Goal: Book appointment/travel/reservation

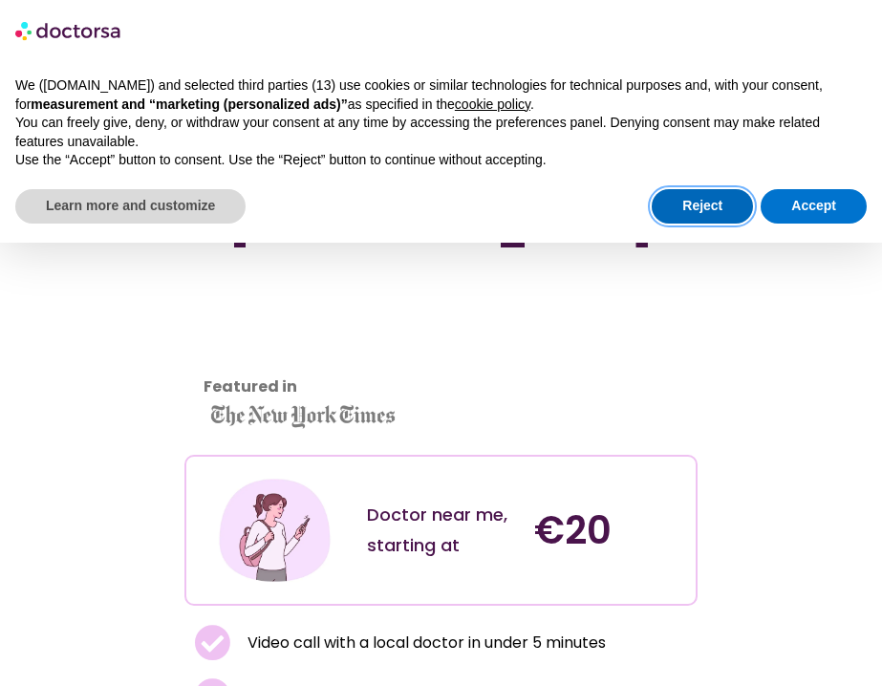
click at [679, 207] on button "Reject" at bounding box center [702, 206] width 101 height 34
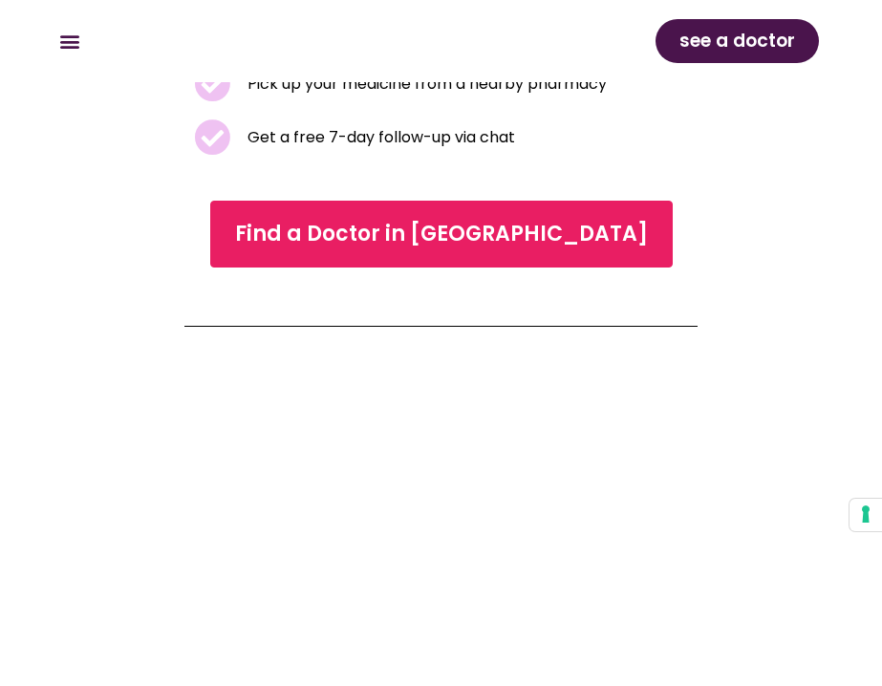
scroll to position [615, 0]
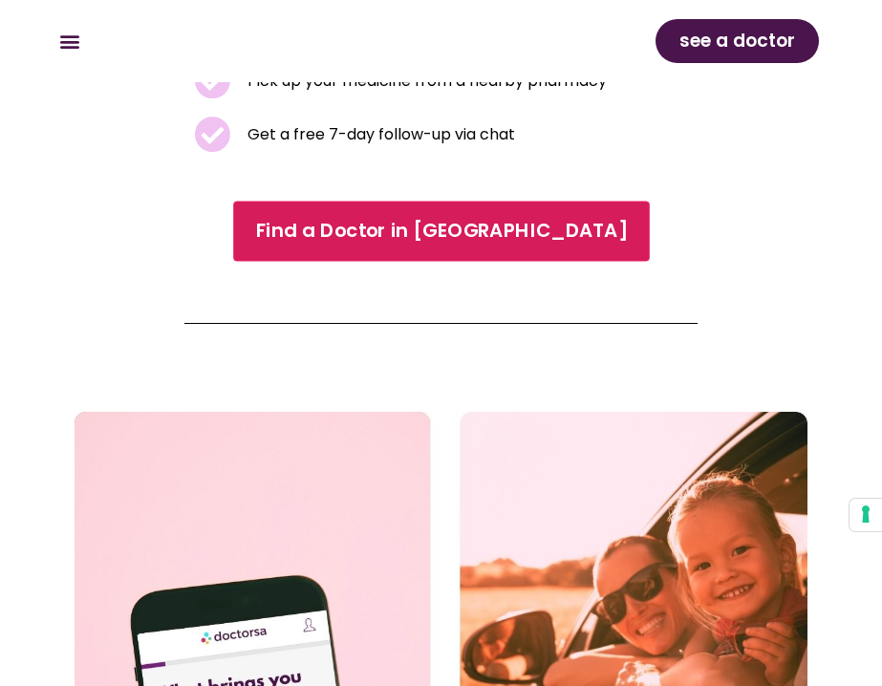
click at [477, 222] on span "Find a Doctor in Frankfurt" at bounding box center [441, 231] width 372 height 28
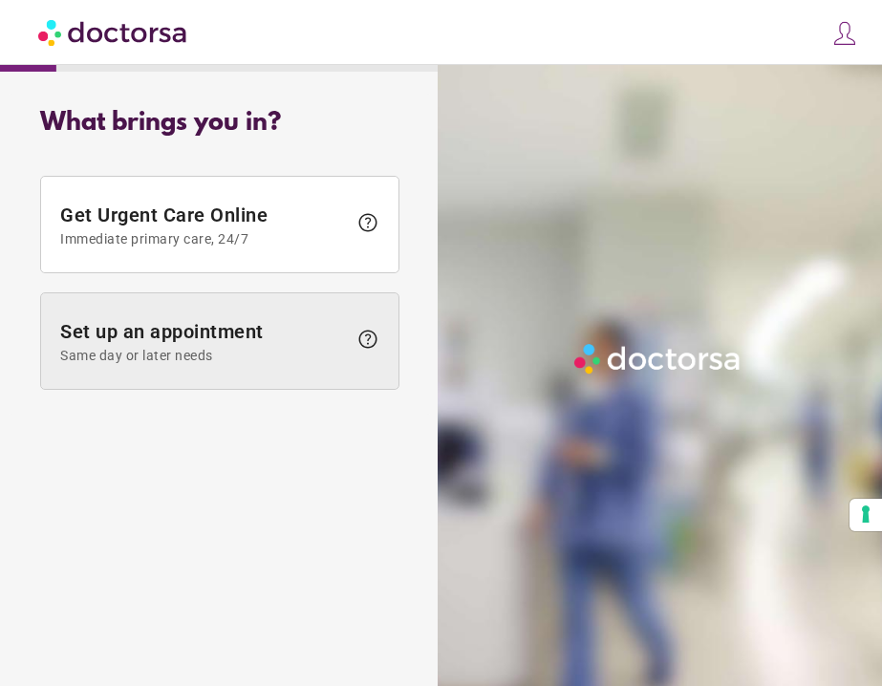
click at [333, 360] on span "Same day or later needs" at bounding box center [203, 355] width 287 height 15
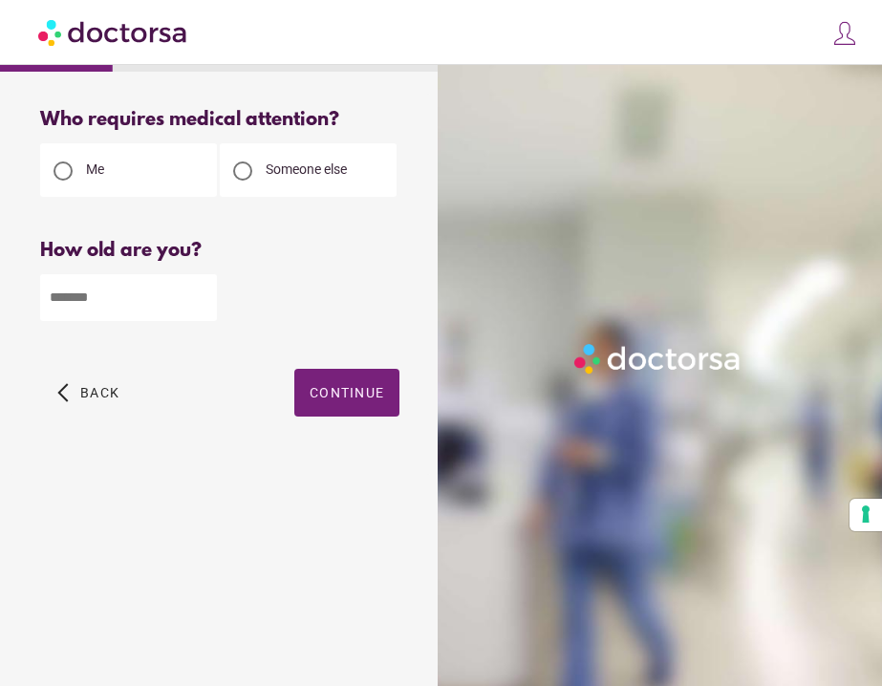
click at [161, 301] on input "number" at bounding box center [128, 297] width 177 height 47
type input "**"
click at [396, 403] on span "button" at bounding box center [346, 393] width 105 height 48
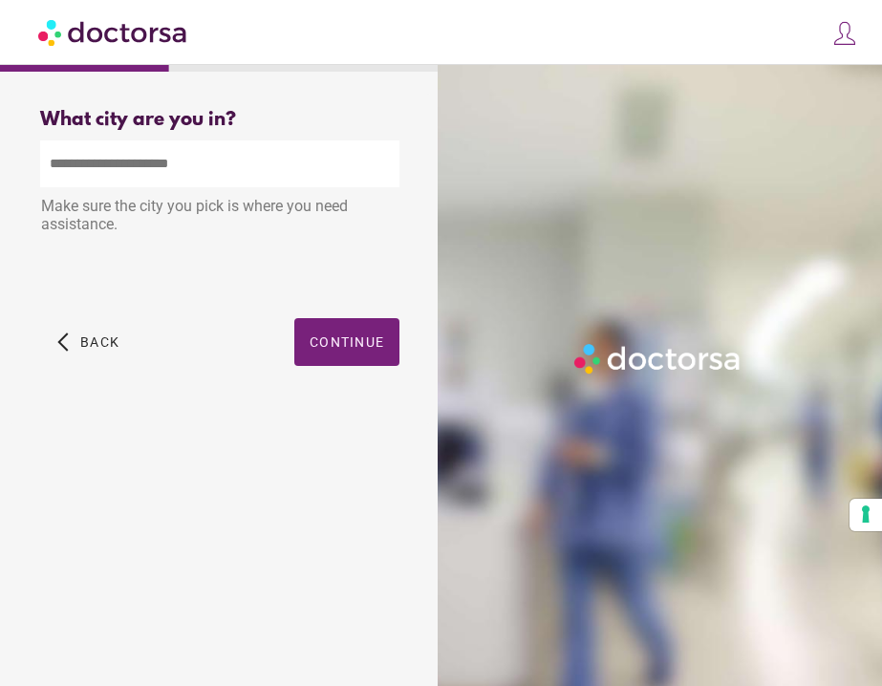
click at [197, 152] on input "text" at bounding box center [219, 163] width 359 height 47
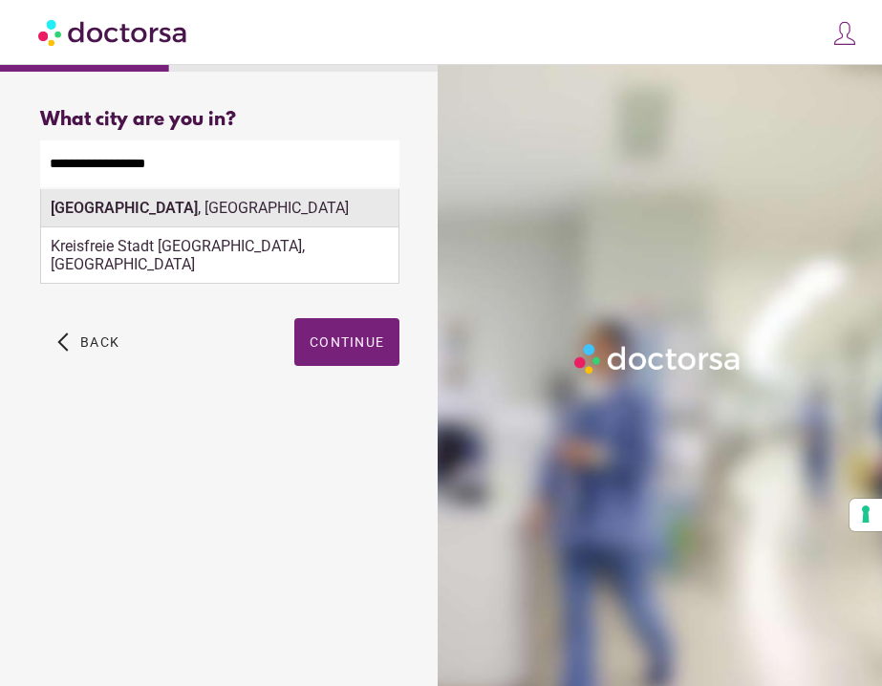
click at [260, 220] on div "[GEOGRAPHIC_DATA] , [GEOGRAPHIC_DATA]" at bounding box center [219, 208] width 357 height 38
type input "**********"
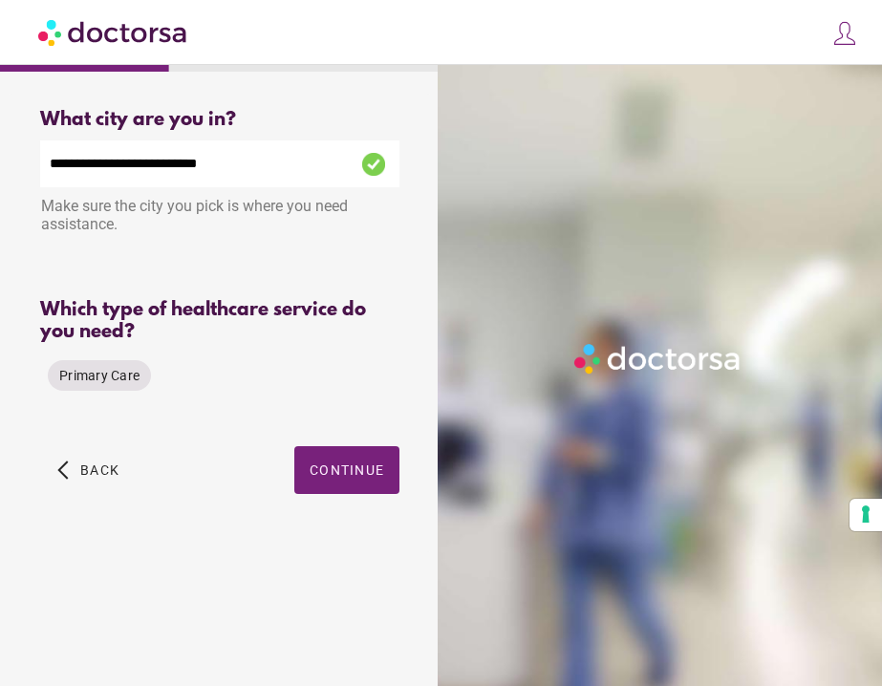
click at [98, 395] on div "Primary Care" at bounding box center [99, 376] width 118 height 46
click at [107, 382] on span "Primary Care" at bounding box center [99, 375] width 80 height 15
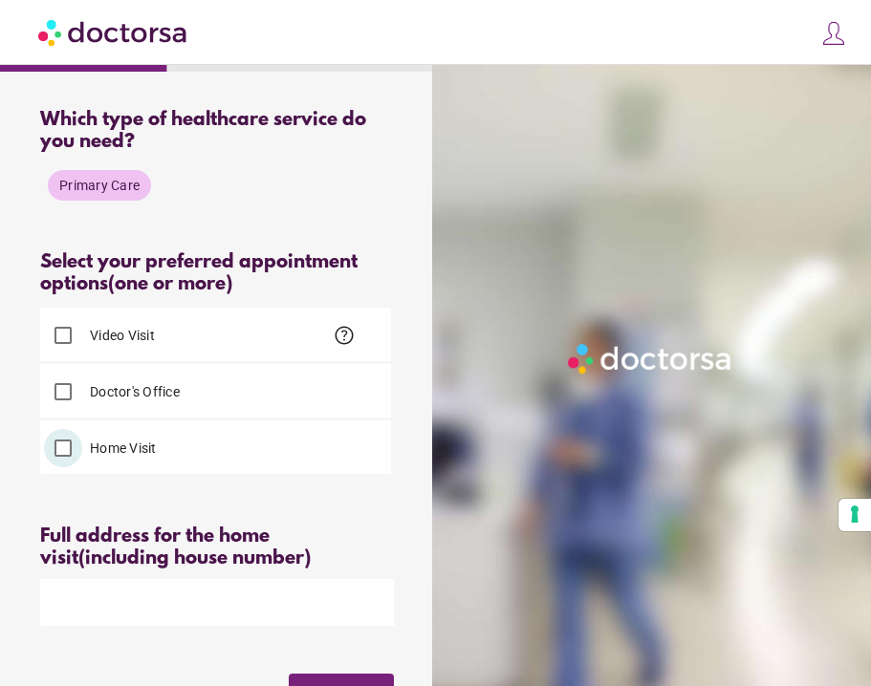
scroll to position [335, 0]
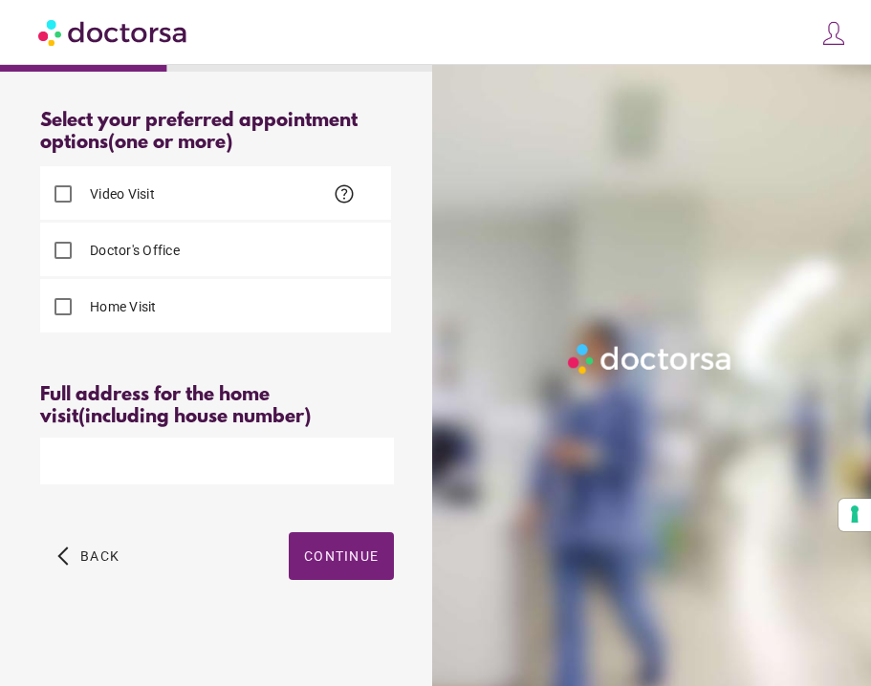
click at [280, 459] on input "text" at bounding box center [217, 461] width 354 height 47
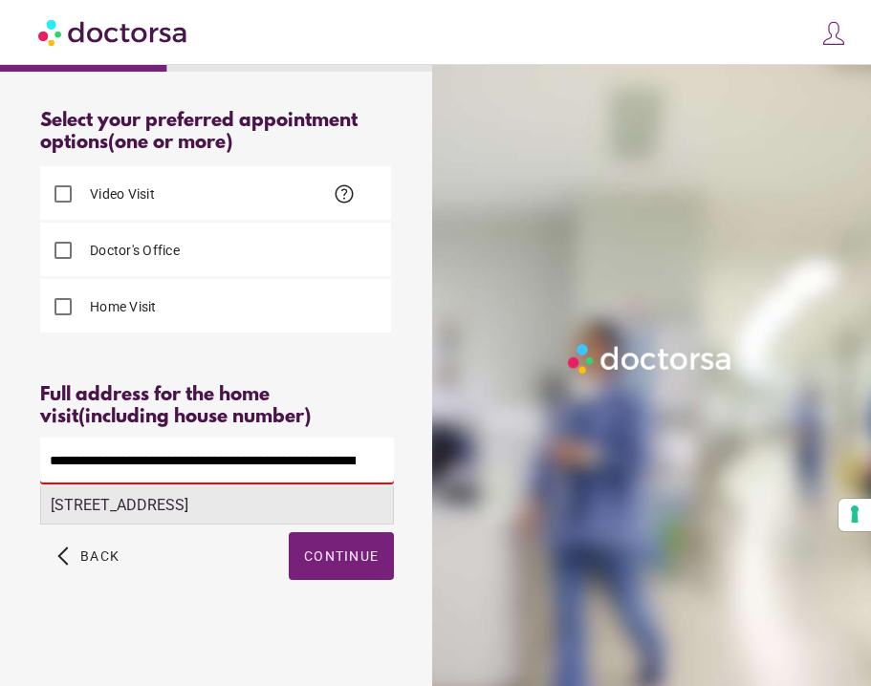
click at [303, 522] on div "[STREET_ADDRESS]" at bounding box center [217, 505] width 352 height 38
type input "**********"
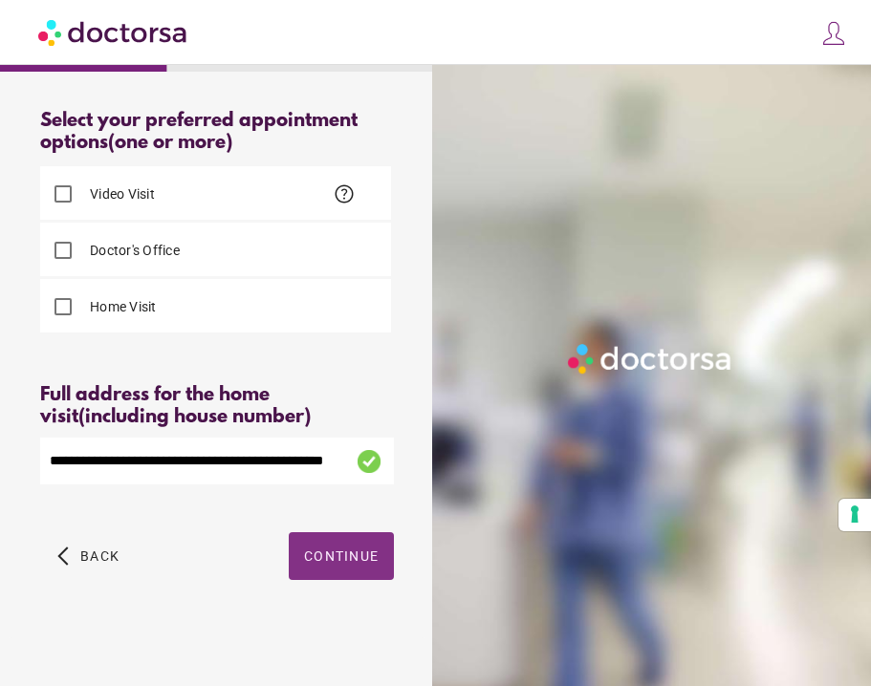
click at [325, 572] on span "button" at bounding box center [341, 556] width 105 height 48
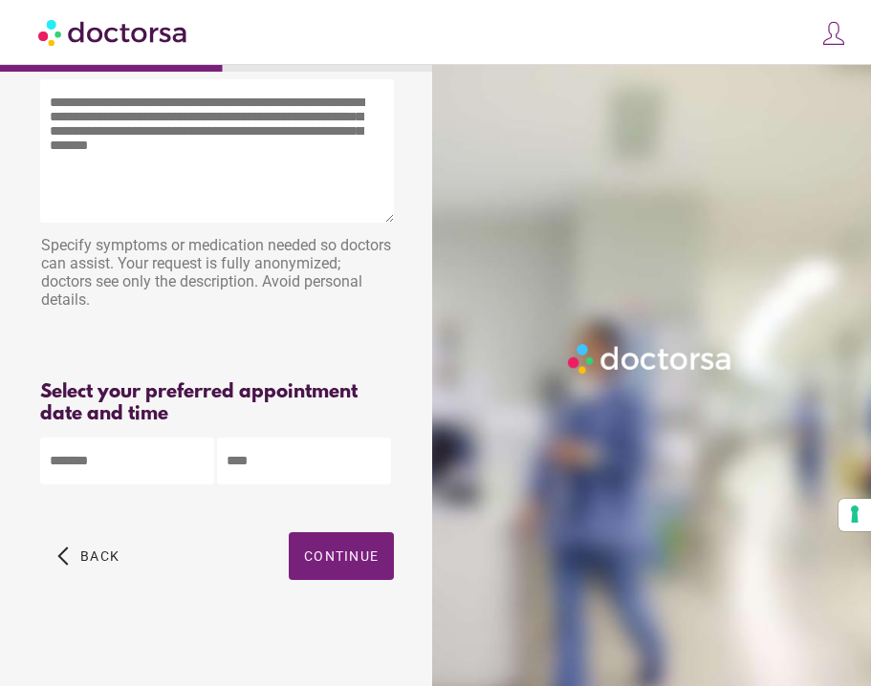
scroll to position [0, 0]
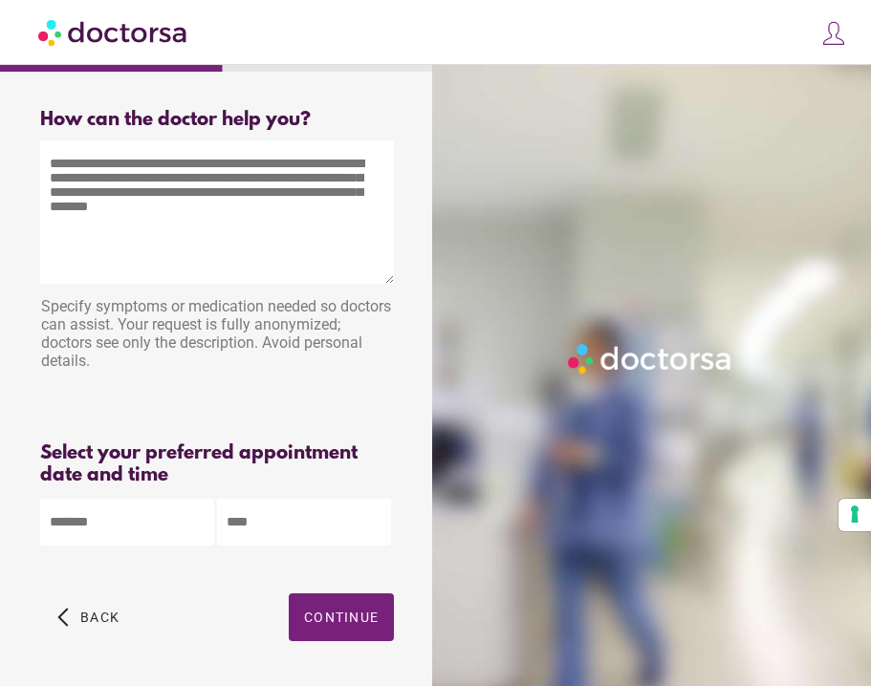
click at [224, 244] on textarea at bounding box center [217, 211] width 354 height 143
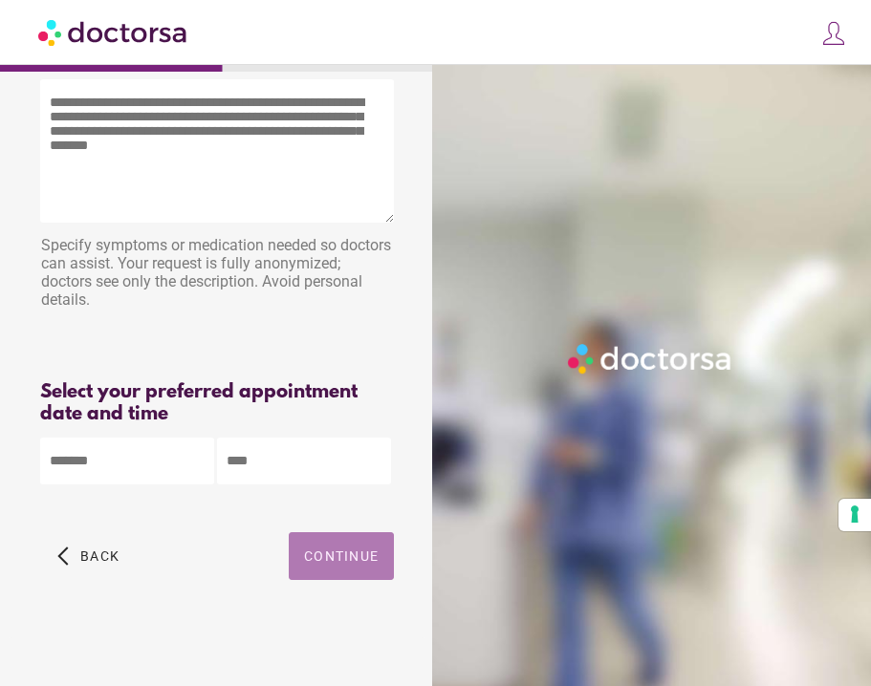
click at [328, 567] on span "button" at bounding box center [341, 556] width 105 height 48
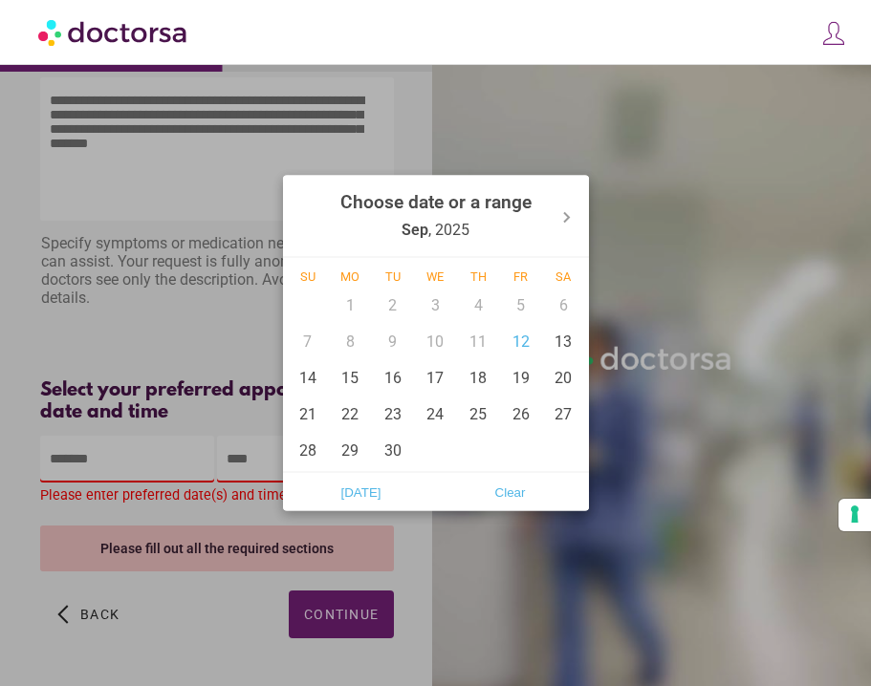
click at [156, 470] on body "**********" at bounding box center [435, 340] width 871 height 807
click at [343, 388] on div "15" at bounding box center [350, 377] width 43 height 36
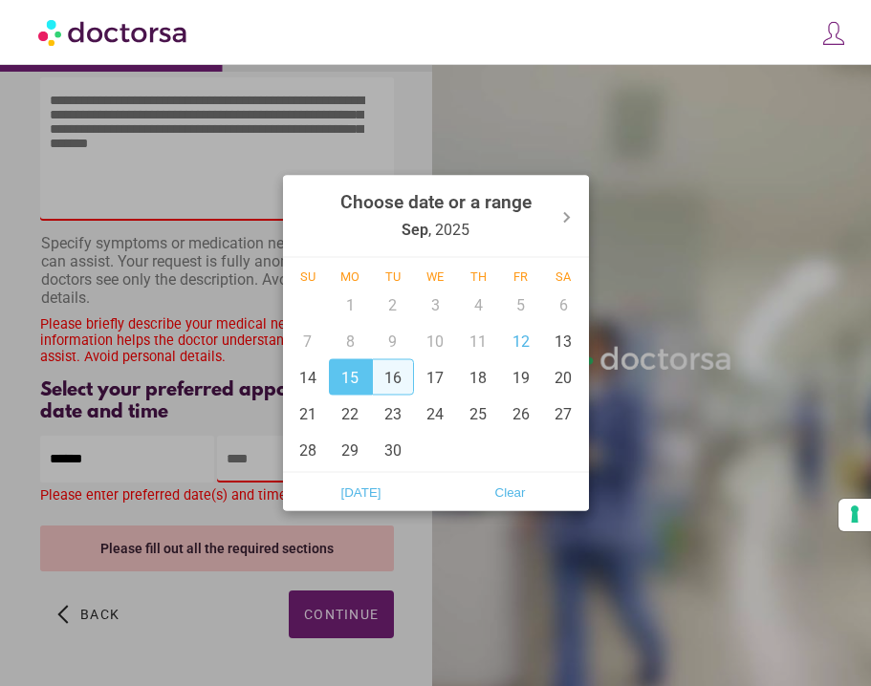
click at [382, 382] on div "16" at bounding box center [393, 377] width 43 height 36
click at [531, 381] on div "19" at bounding box center [520, 377] width 43 height 36
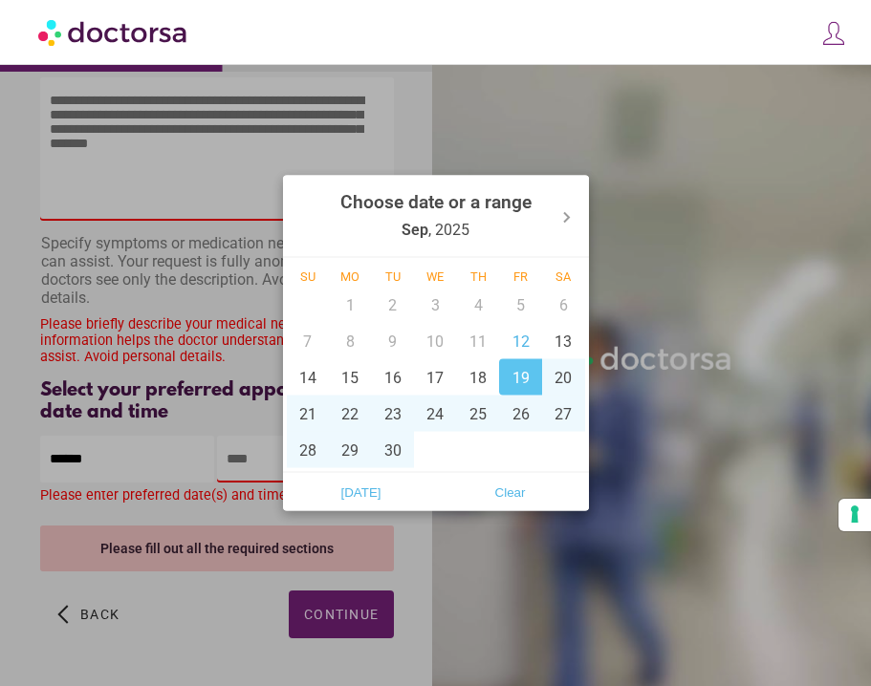
click at [401, 506] on div "[DATE] Clear" at bounding box center [436, 491] width 306 height 39
click at [380, 486] on span "[DATE]" at bounding box center [361, 492] width 138 height 29
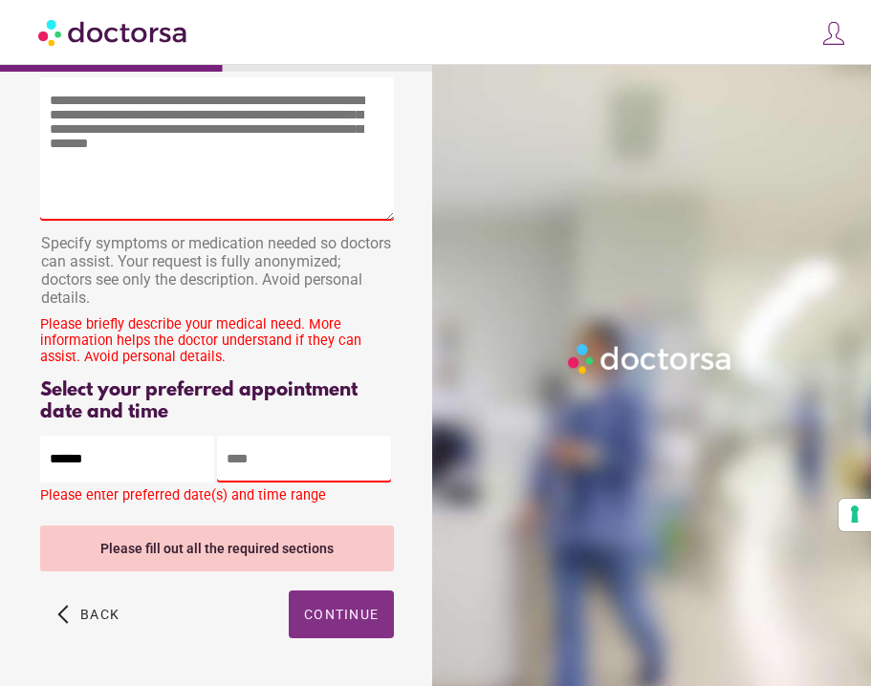
scroll to position [123, 0]
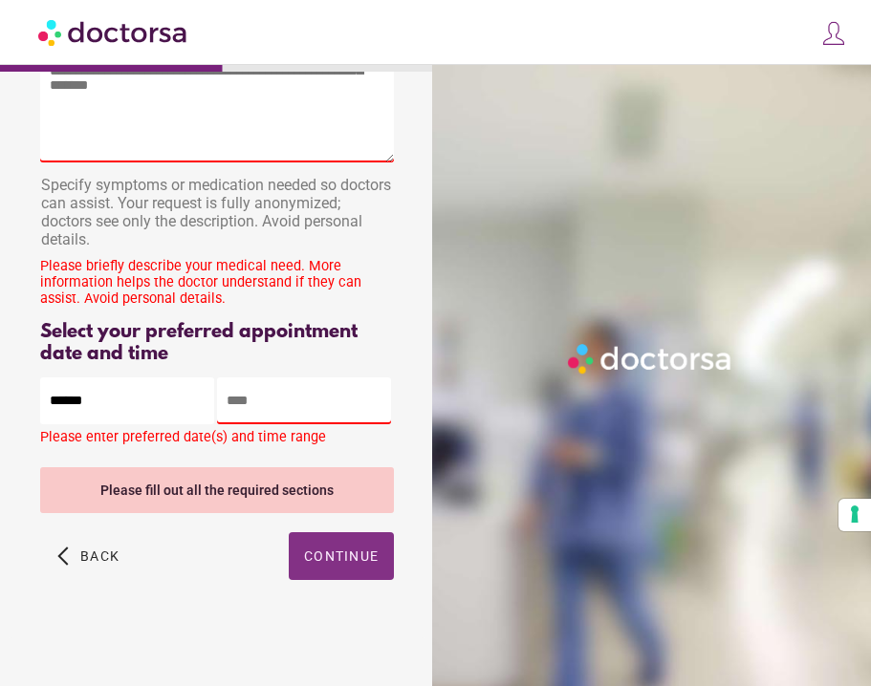
click at [313, 559] on span "Continue" at bounding box center [341, 556] width 75 height 15
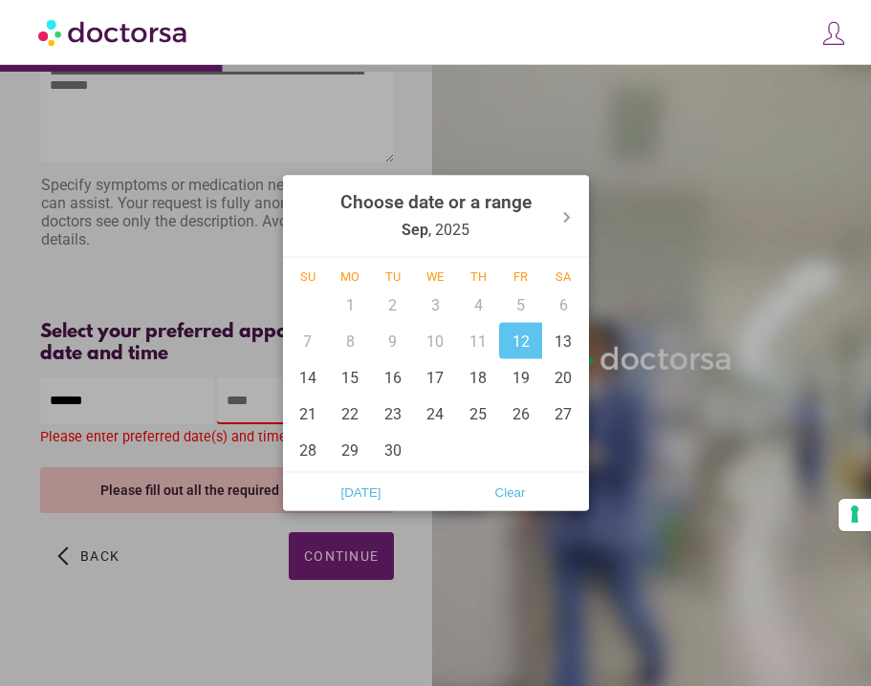
click at [166, 405] on body "**********" at bounding box center [435, 282] width 871 height 807
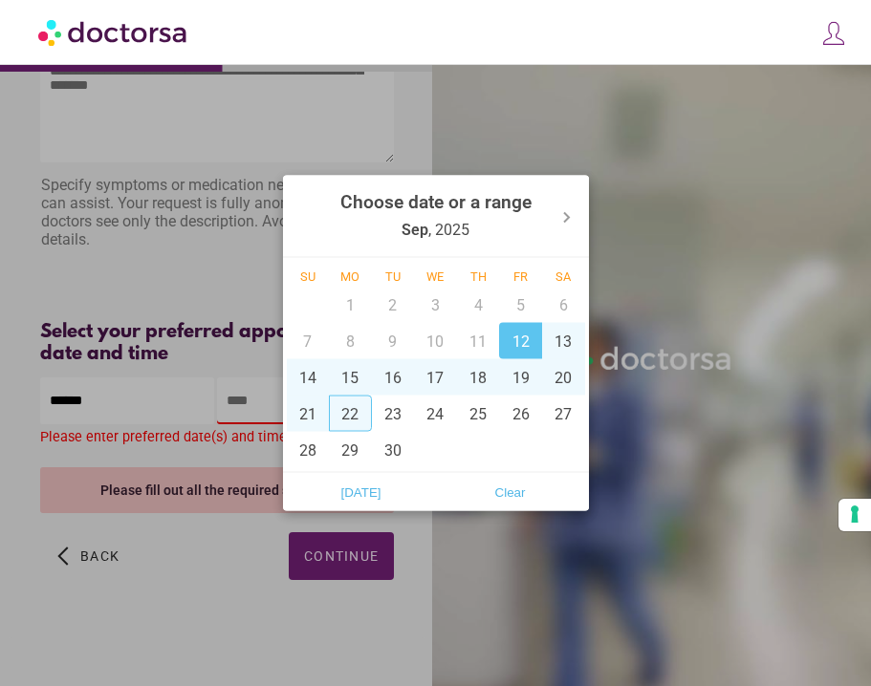
click at [361, 408] on div "22" at bounding box center [350, 414] width 43 height 36
type input "**********"
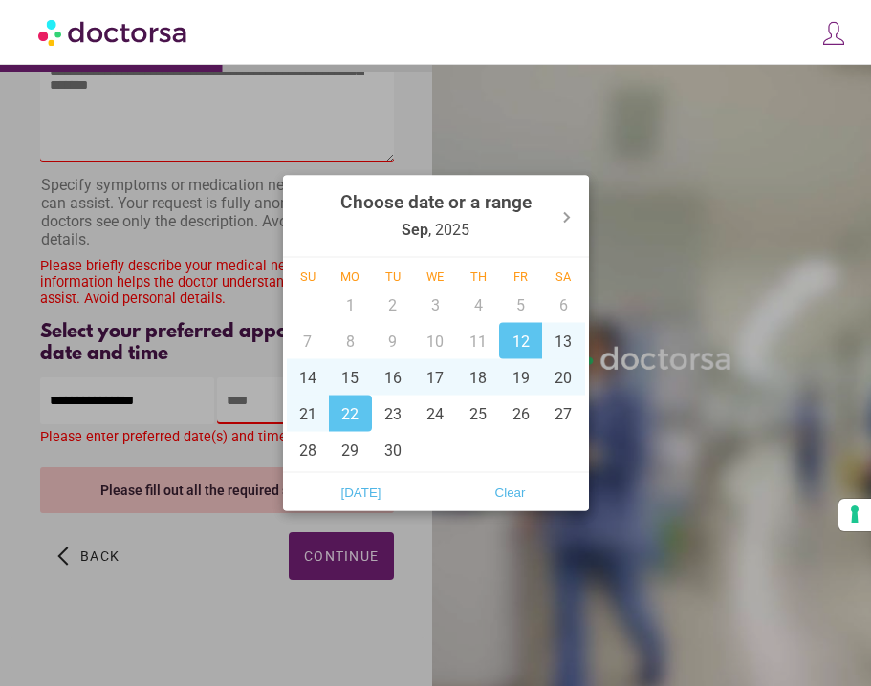
click at [234, 404] on div at bounding box center [435, 343] width 871 height 686
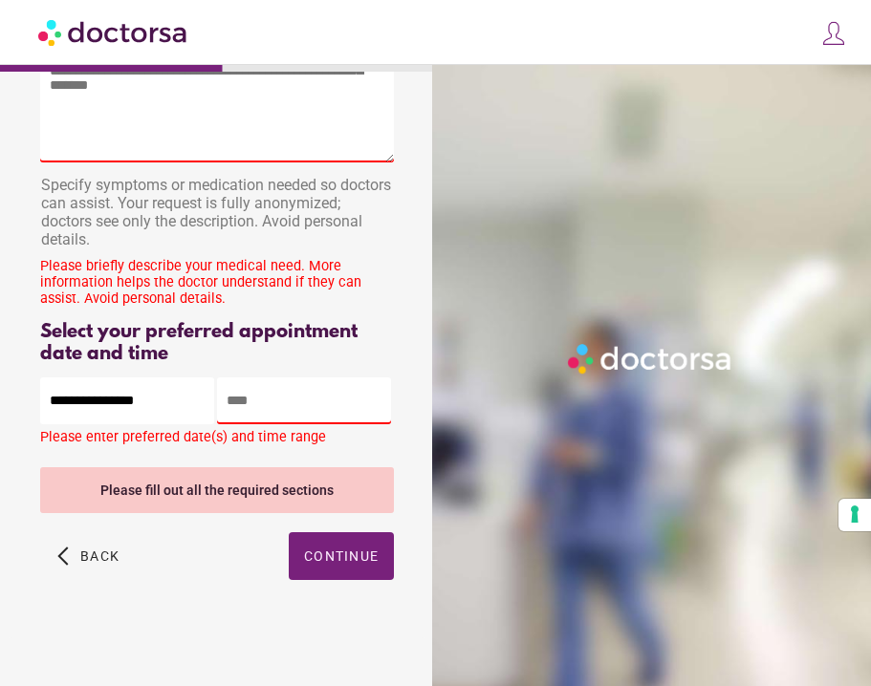
click at [243, 404] on input "text" at bounding box center [304, 400] width 174 height 47
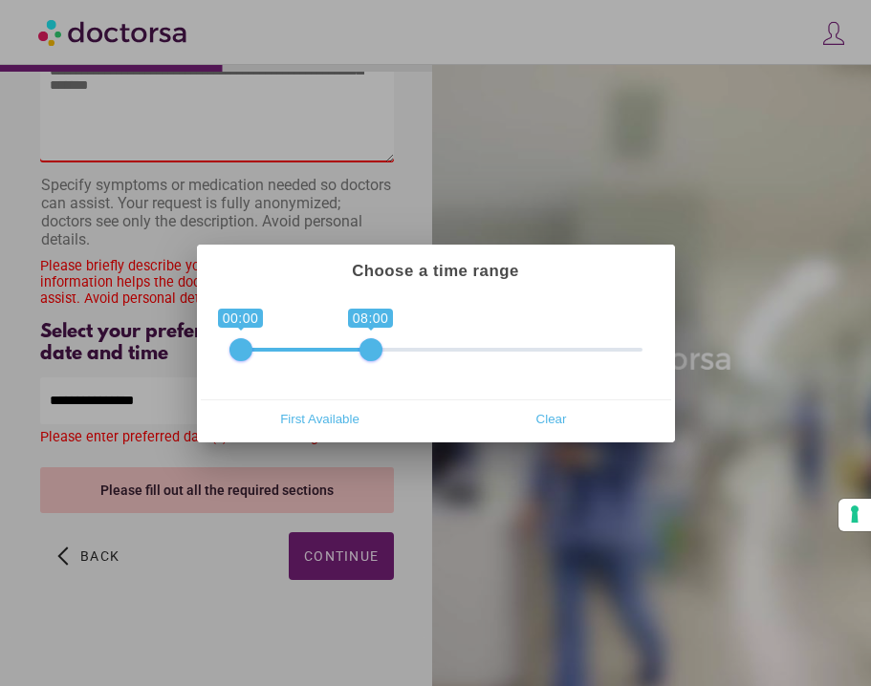
drag, startPoint x: 630, startPoint y: 346, endPoint x: 380, endPoint y: 356, distance: 249.6
click at [378, 356] on span "0 1 00:00 08:00 00:00 — 08:00" at bounding box center [435, 337] width 413 height 48
drag, startPoint x: 382, startPoint y: 356, endPoint x: 513, endPoint y: 344, distance: 131.5
click at [513, 344] on span at bounding box center [517, 349] width 23 height 23
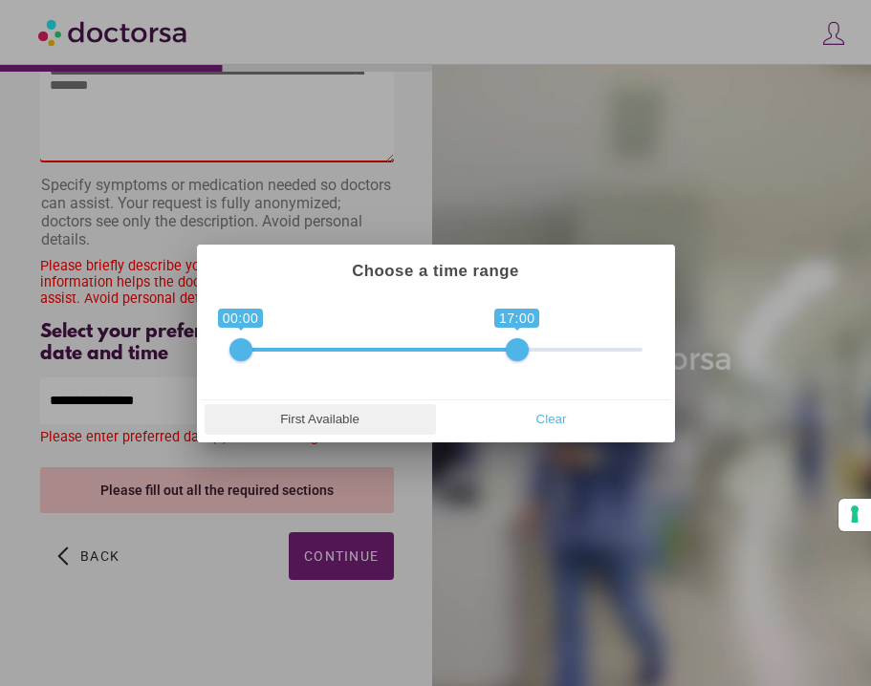
click at [330, 421] on span "First Available" at bounding box center [320, 419] width 220 height 29
type input "**********"
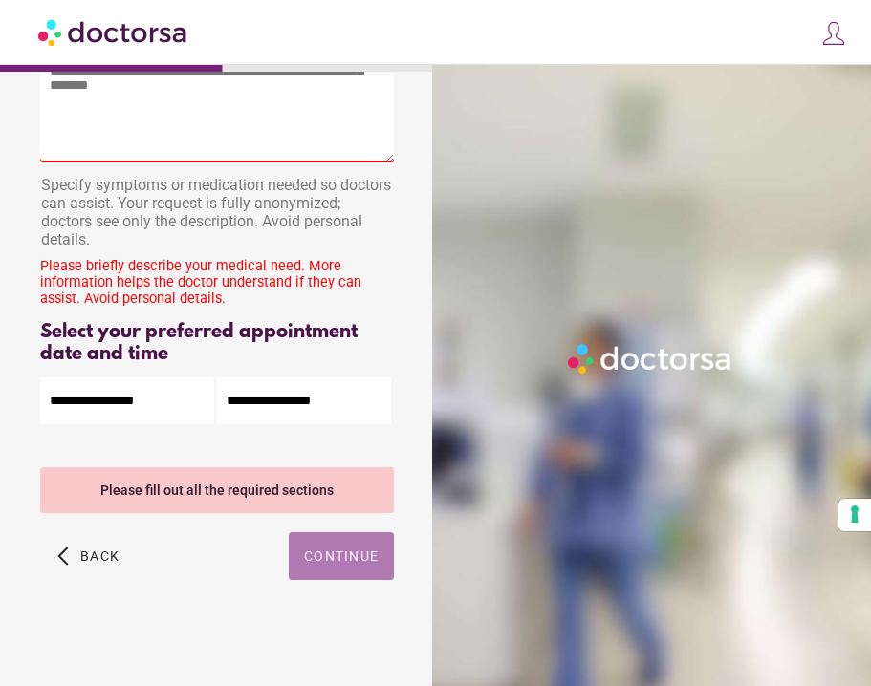
click at [312, 562] on span "Continue" at bounding box center [341, 556] width 75 height 15
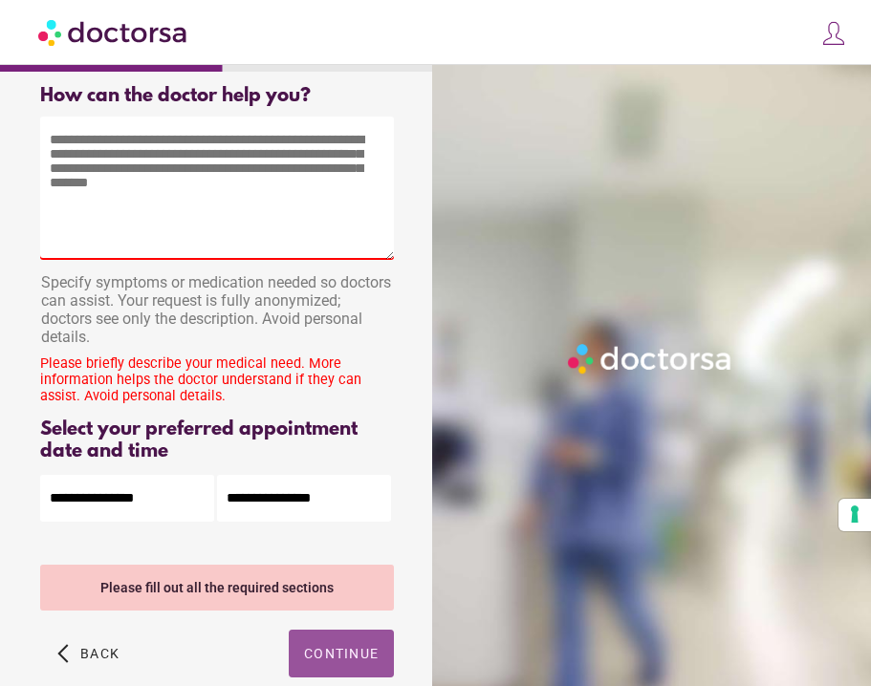
scroll to position [22, 0]
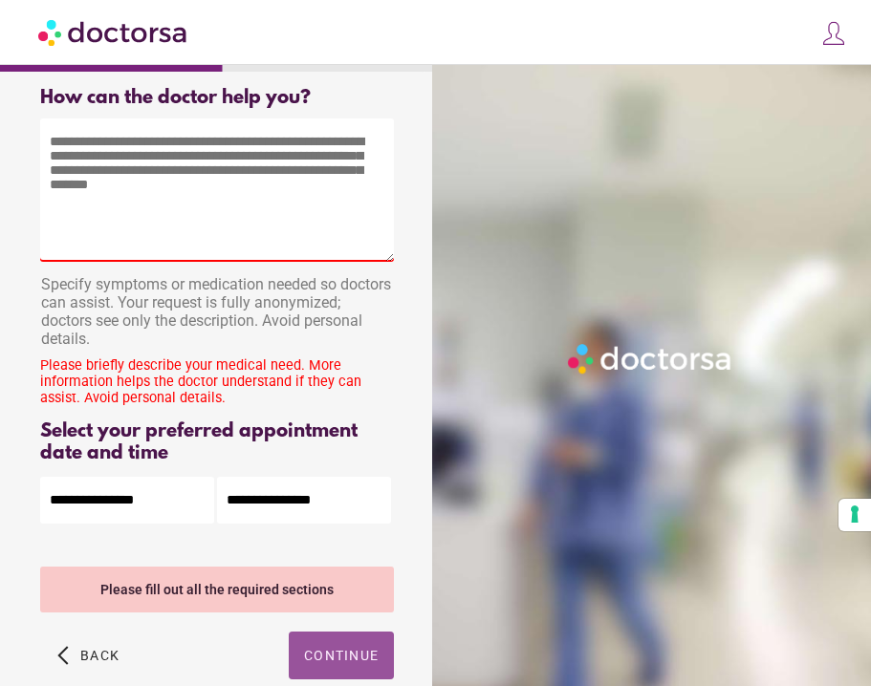
click at [209, 200] on textarea at bounding box center [217, 189] width 354 height 143
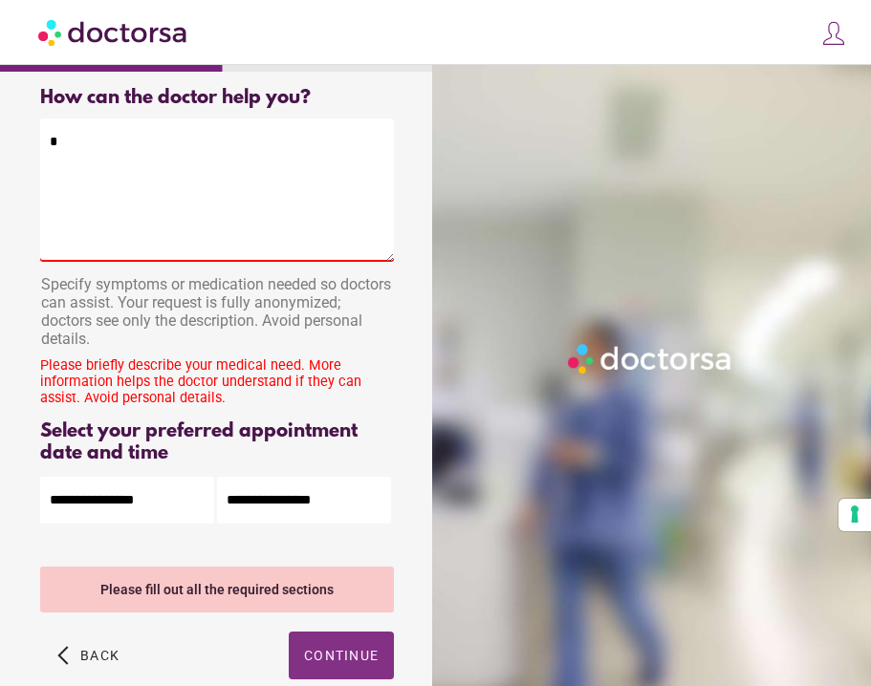
type textarea "*"
click at [342, 654] on div "How can the doctor help you? How can the doctor help the patient? * Specify sym…" at bounding box center [217, 405] width 415 height 666
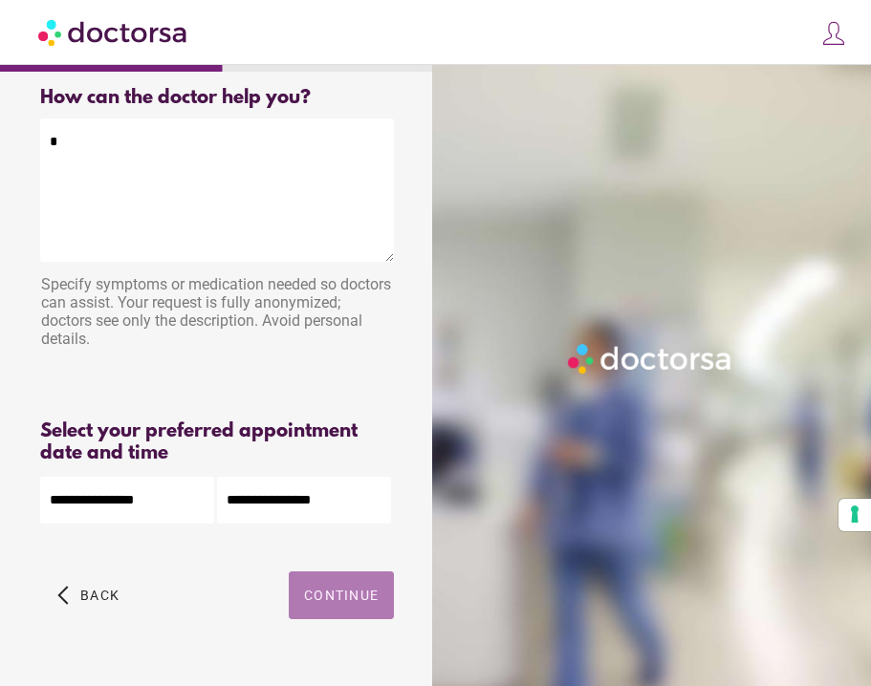
click at [332, 596] on span "Continue" at bounding box center [341, 595] width 75 height 15
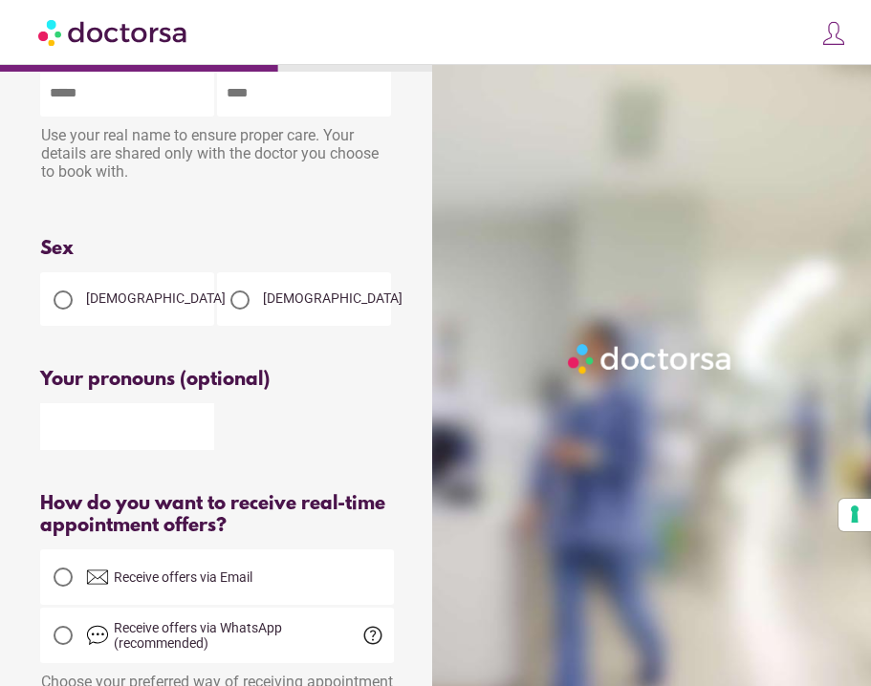
scroll to position [0, 0]
